Goal: Task Accomplishment & Management: Manage account settings

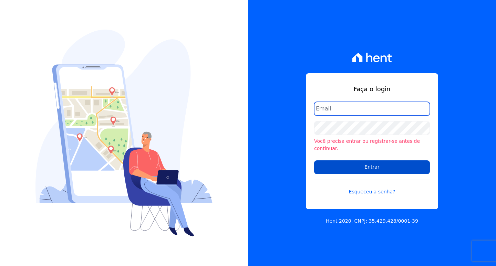
type input "[EMAIL_ADDRESS][DOMAIN_NAME]"
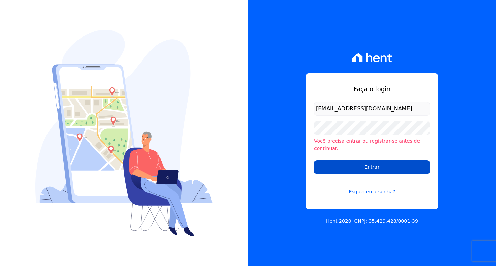
click at [340, 165] on input "Entrar" at bounding box center [372, 168] width 116 height 14
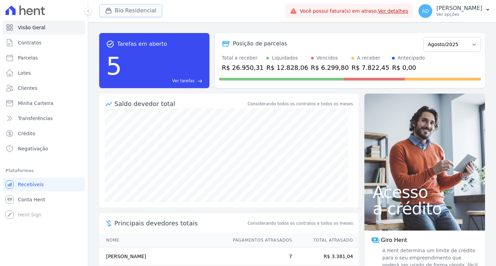
click at [128, 12] on button "Bio Residencial" at bounding box center [130, 10] width 63 height 13
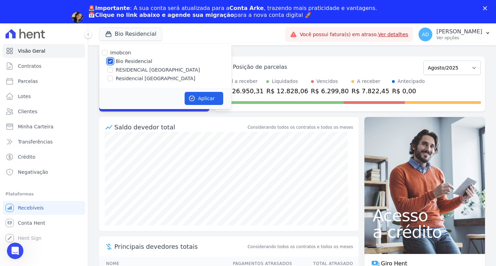
click at [112, 61] on input "Bio Residencial" at bounding box center [110, 62] width 6 height 6
checkbox input "false"
click at [110, 78] on input "Residencial Serra da Canastra" at bounding box center [110, 79] width 6 height 6
checkbox input "true"
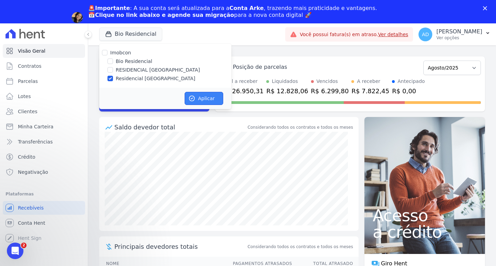
click at [194, 96] on icon "button" at bounding box center [191, 98] width 7 height 7
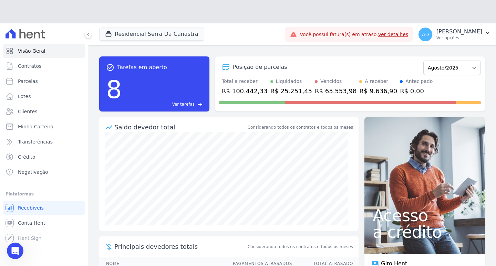
click at [13, 250] on icon "Abertura do Messenger da Intercom" at bounding box center [15, 251] width 11 height 11
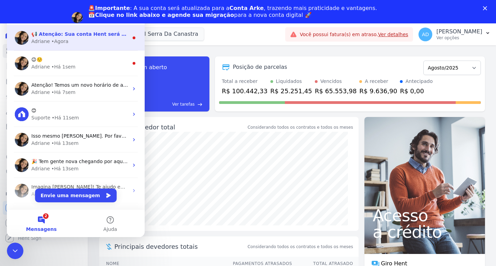
click at [86, 45] on div "📢 Atenção: Sua conta Hent será migrada para a Conta Arke! Estamos trazendo para…" at bounding box center [76, 37] width 138 height 25
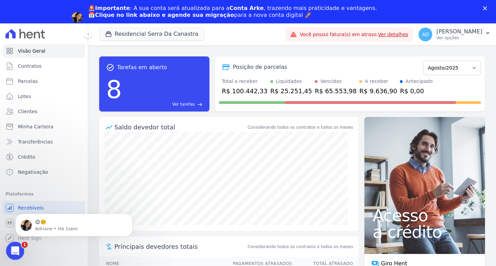
click at [18, 245] on div "Abertura do Messenger da Intercom" at bounding box center [14, 250] width 23 height 23
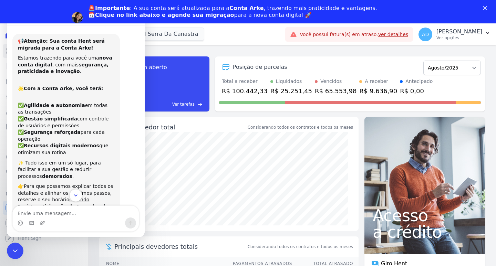
click at [77, 196] on icon "Scroll to bottom" at bounding box center [76, 196] width 6 height 6
drag, startPoint x: 18, startPoint y: 243, endPoint x: 26, endPoint y: 485, distance: 242.0
click at [19, 242] on div "Encerramento do Messenger da Intercom" at bounding box center [14, 250] width 17 height 17
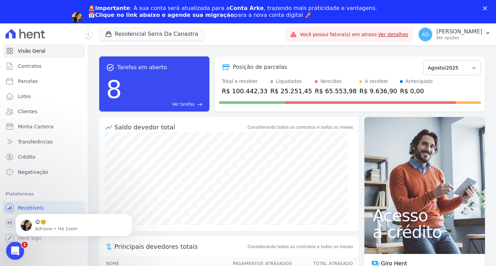
click at [18, 245] on div "Abertura do Messenger da Intercom" at bounding box center [14, 250] width 23 height 23
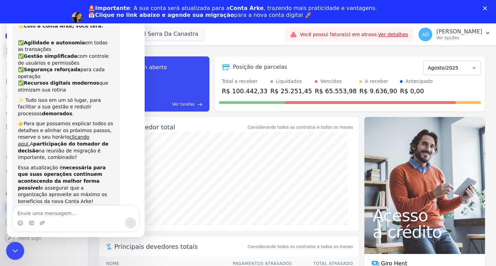
scroll to position [70, 0]
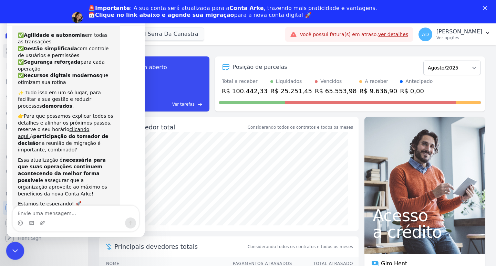
click at [18, 245] on div "Encerramento do Messenger da Intercom" at bounding box center [14, 250] width 17 height 17
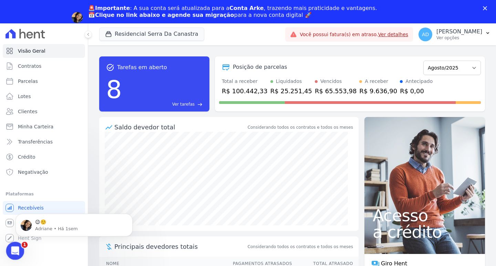
scroll to position [0, 0]
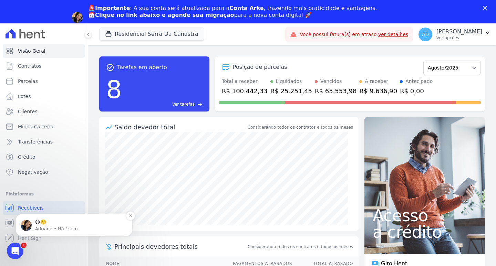
click at [33, 223] on div "😉☺️ Adriane • Há 1sem" at bounding box center [74, 225] width 107 height 14
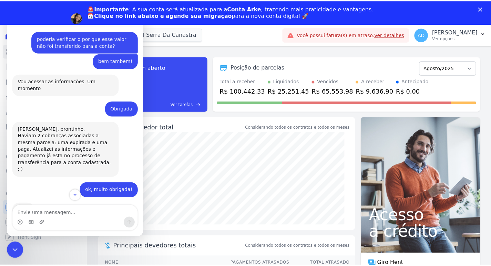
scroll to position [85, 0]
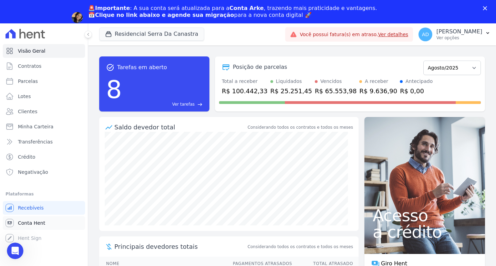
click at [35, 224] on span "Conta Hent" at bounding box center [31, 223] width 27 height 7
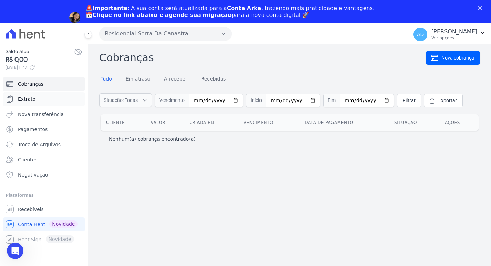
click at [17, 100] on link "Extrato" at bounding box center [44, 99] width 82 height 14
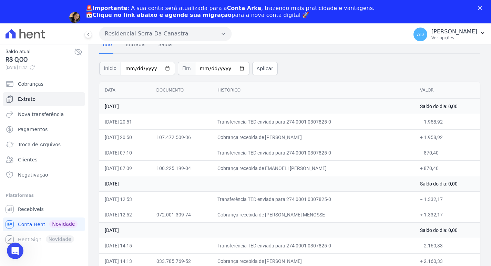
drag, startPoint x: 312, startPoint y: 169, endPoint x: 301, endPoint y: 169, distance: 10.7
click at [301, 169] on td "Cobrança recebida de EMANOELI ALEXANDRA DE OLIVEIRA" at bounding box center [313, 169] width 203 height 16
click at [160, 31] on button "Residencial Serra Da Canastra" at bounding box center [165, 34] width 132 height 14
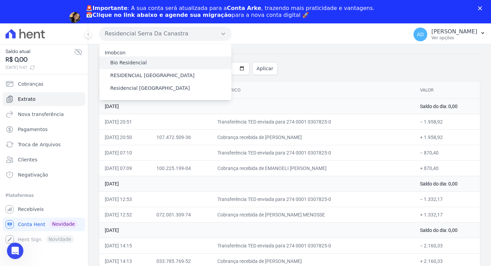
click at [135, 65] on label "Bio Residencial" at bounding box center [128, 62] width 37 height 7
click at [0, 0] on input "Bio Residencial" at bounding box center [0, 0] width 0 height 0
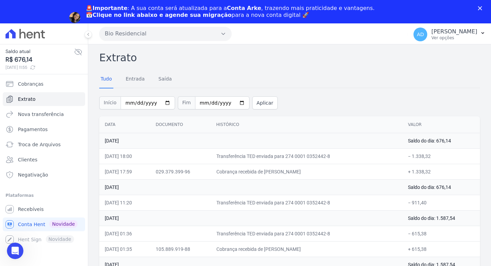
drag, startPoint x: 295, startPoint y: 171, endPoint x: 316, endPoint y: 170, distance: 21.0
click at [316, 170] on td "Cobrança recebida de ALEX ANTONIO DAROS" at bounding box center [307, 172] width 192 height 16
